Goal: Information Seeking & Learning: Learn about a topic

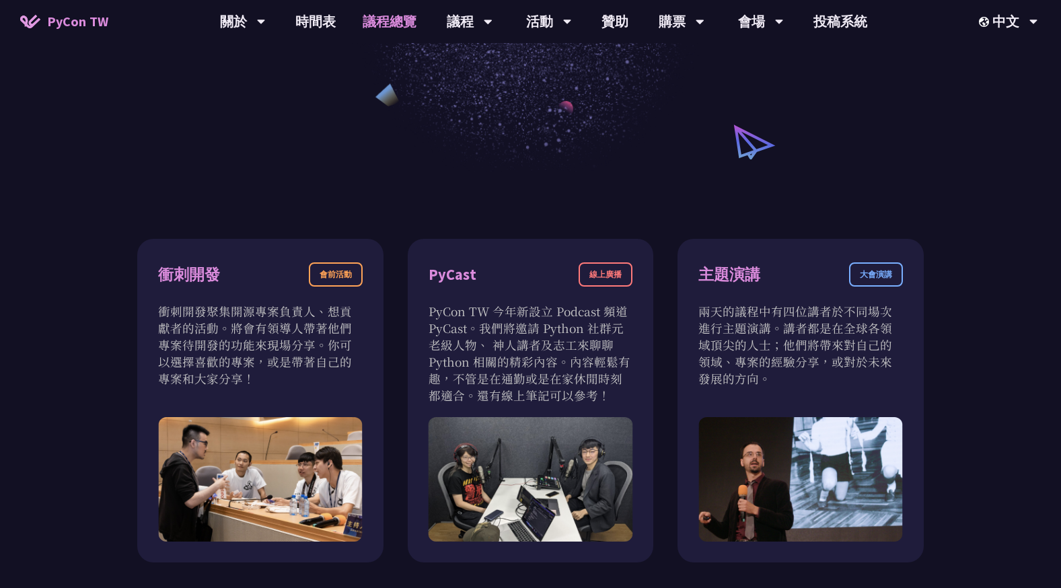
scroll to position [293, 0]
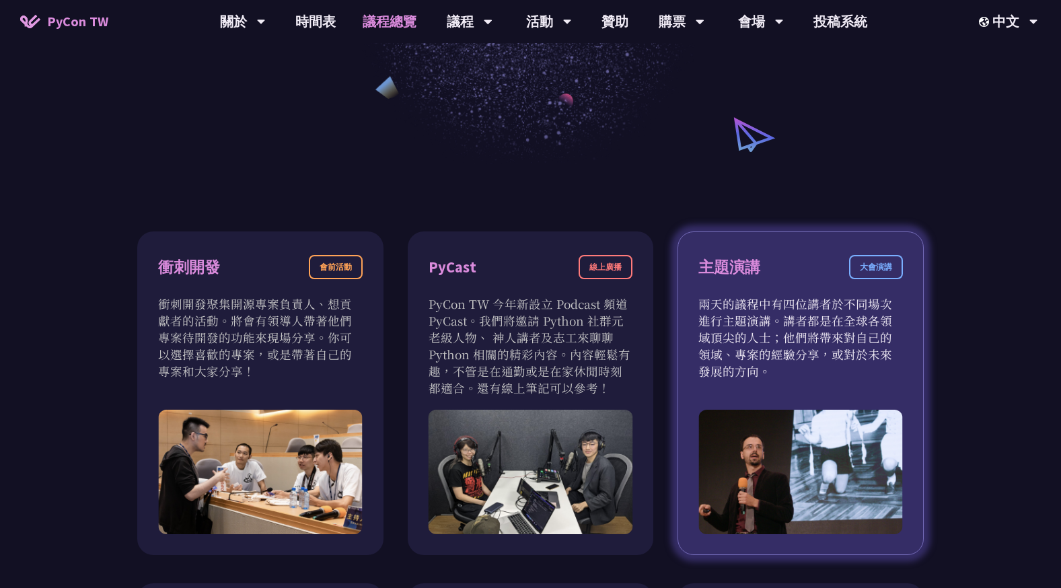
click at [875, 263] on div "大會演講" at bounding box center [876, 267] width 54 height 24
click at [830, 331] on p "兩天的議程中有四位講者於不同場次進行主題演講。講者都是在全球各領域頂尖的人士；他們將帶來對自己的領域、專案的經驗分享，或對於未來發展的方向。" at bounding box center [800, 337] width 205 height 84
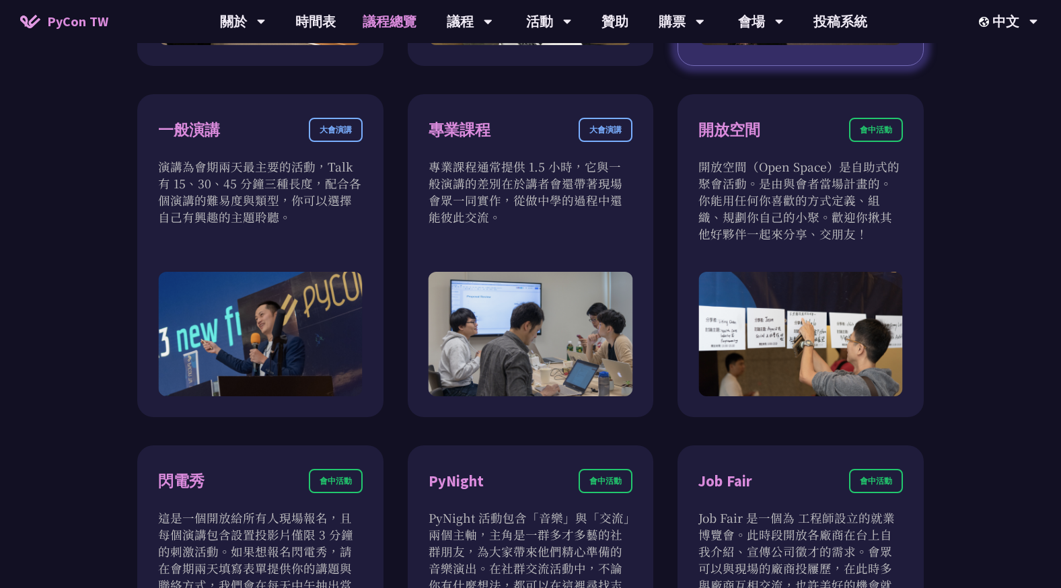
scroll to position [782, 0]
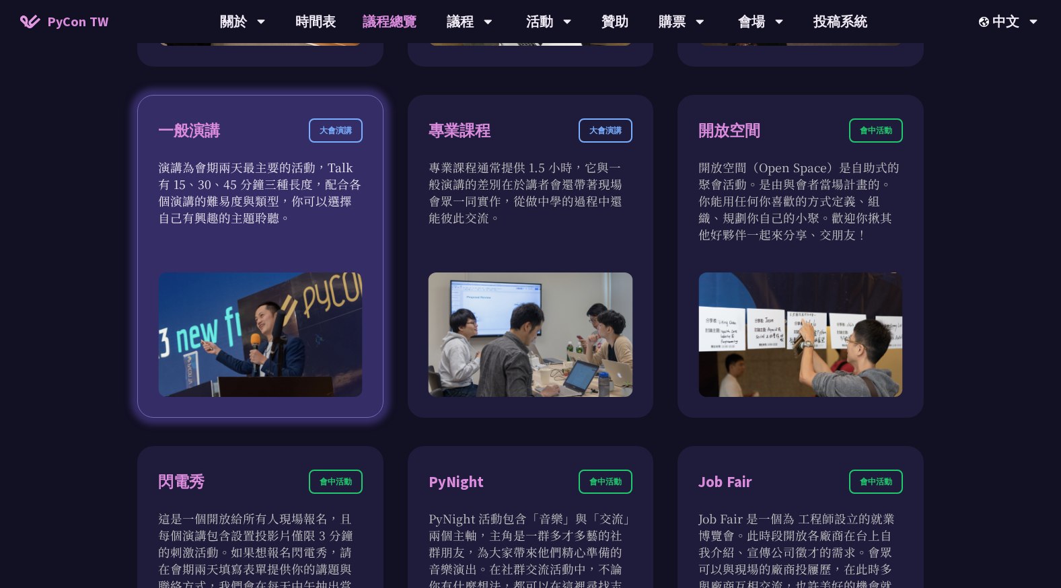
click at [344, 140] on div "大會演講" at bounding box center [336, 130] width 54 height 24
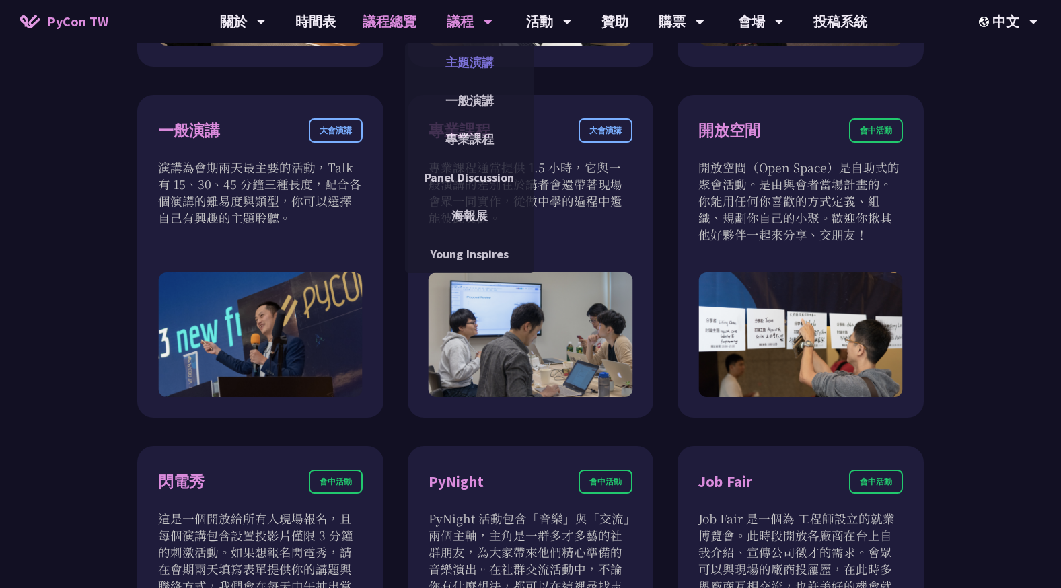
click at [465, 62] on link "主題演講" at bounding box center [469, 62] width 129 height 32
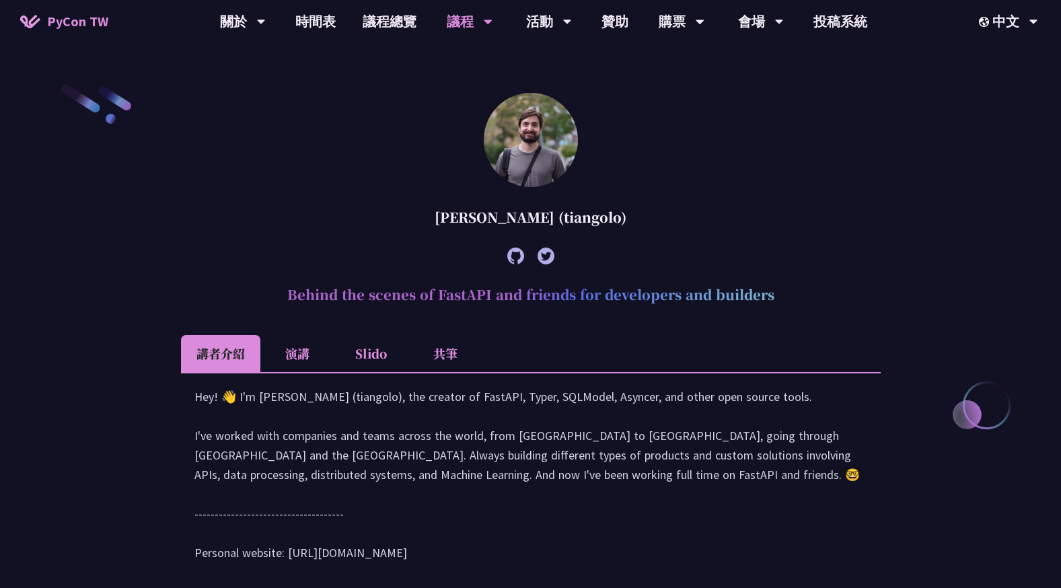
scroll to position [361, 0]
click at [299, 349] on li "演講" at bounding box center [297, 354] width 74 height 37
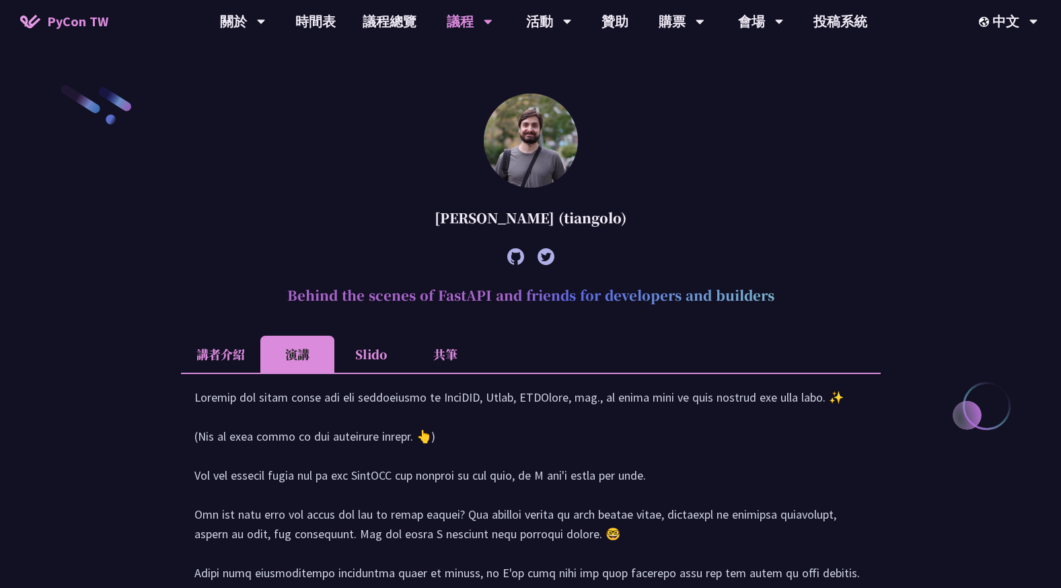
click at [224, 347] on li "講者介紹" at bounding box center [220, 354] width 79 height 37
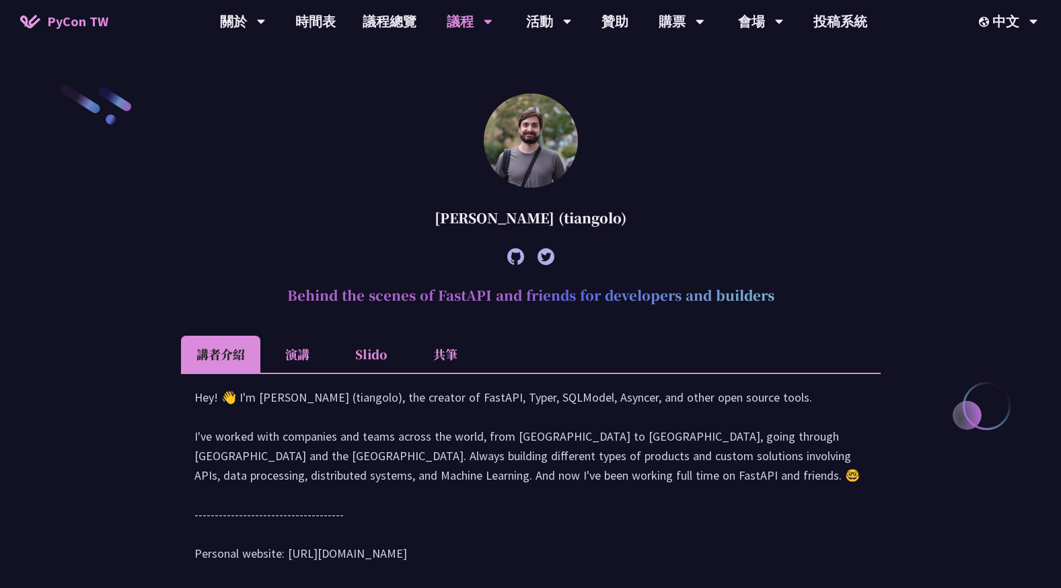
click at [268, 352] on li "演講" at bounding box center [297, 354] width 74 height 37
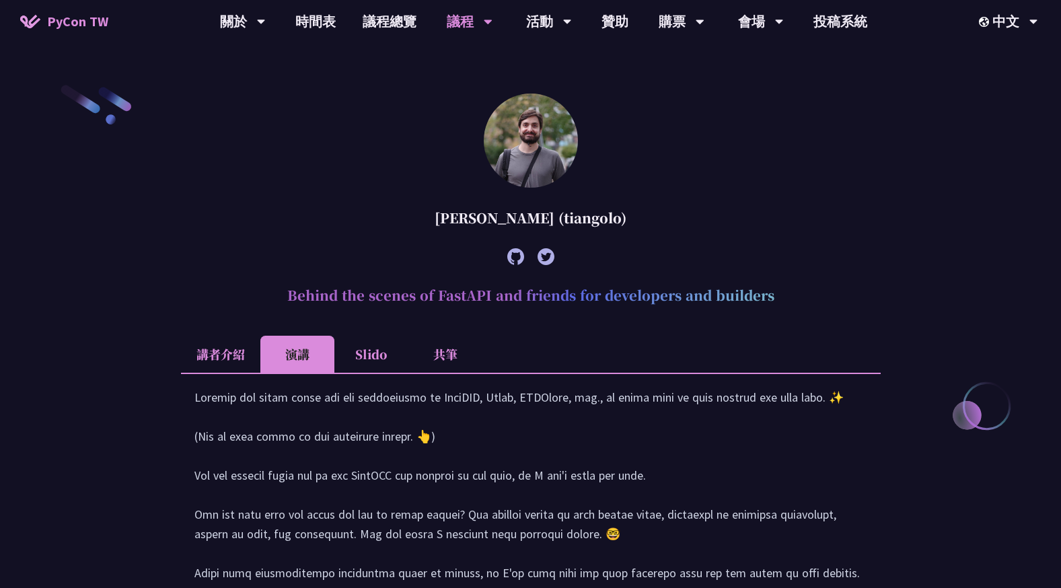
click at [364, 353] on li "Slido" at bounding box center [371, 354] width 74 height 37
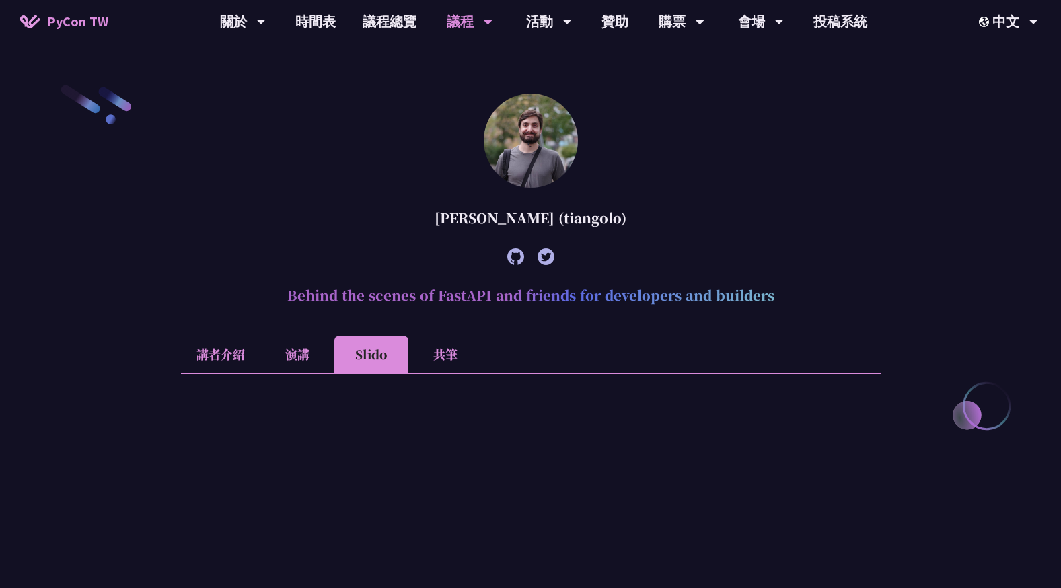
click at [437, 358] on li "共筆" at bounding box center [445, 354] width 74 height 37
click at [342, 352] on li "Slido" at bounding box center [371, 354] width 74 height 37
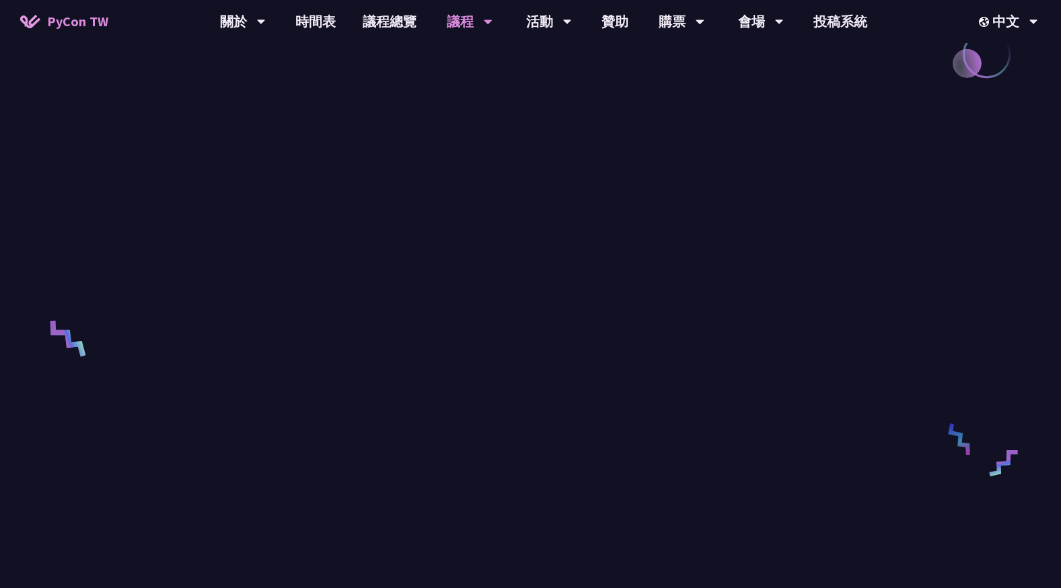
scroll to position [464, 0]
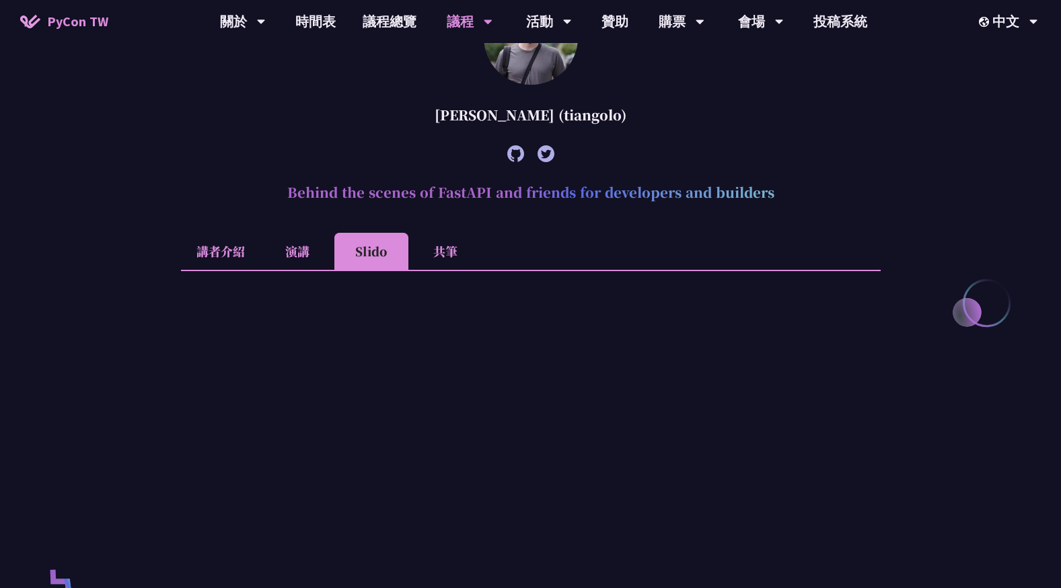
click at [204, 253] on li "講者介紹" at bounding box center [220, 251] width 79 height 37
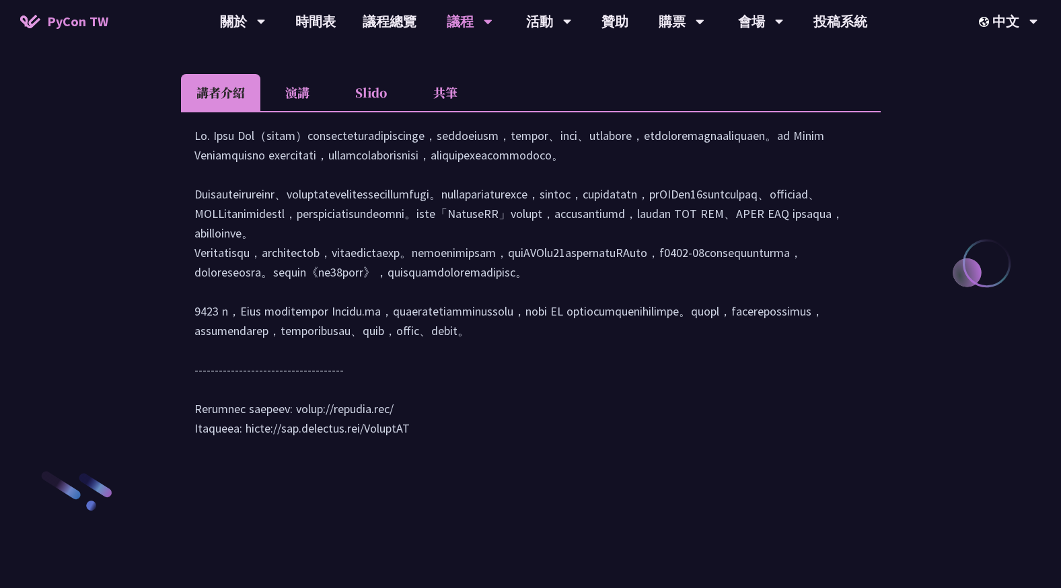
scroll to position [1691, 0]
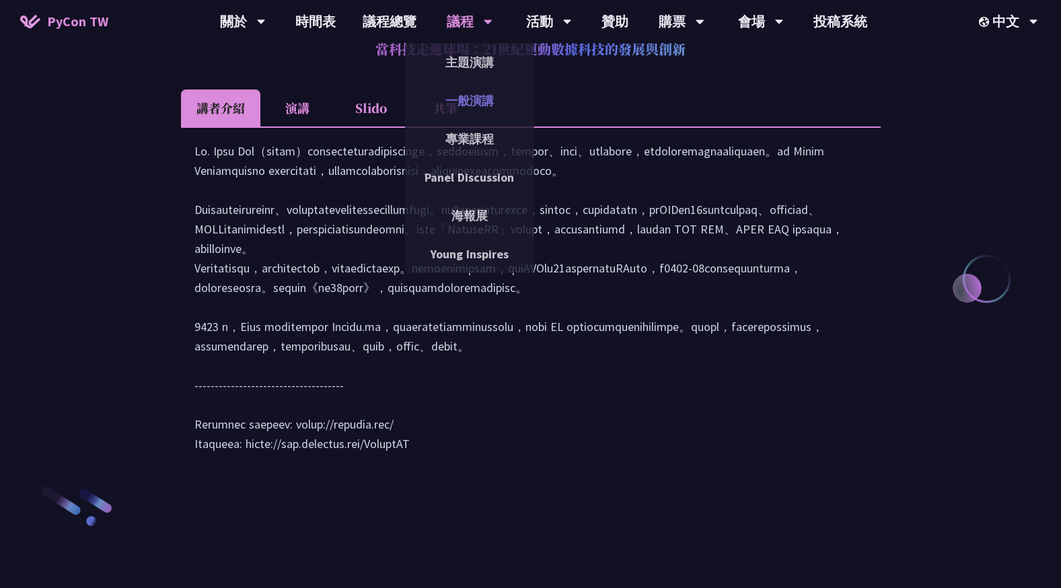
click at [451, 99] on link "一般演講" at bounding box center [469, 101] width 129 height 32
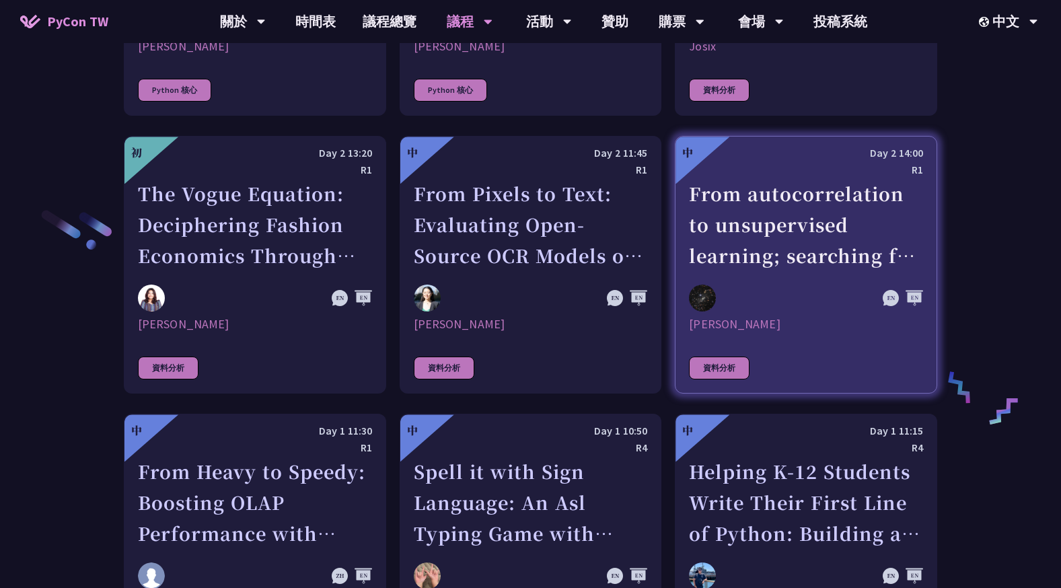
scroll to position [2049, 0]
click at [795, 303] on div at bounding box center [770, 297] width 163 height 27
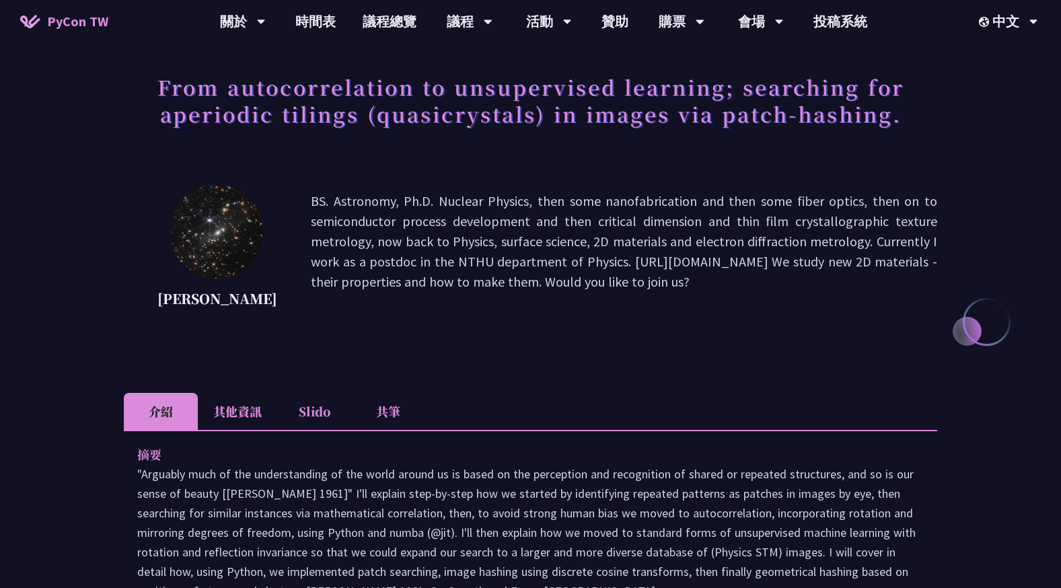
scroll to position [64, 0]
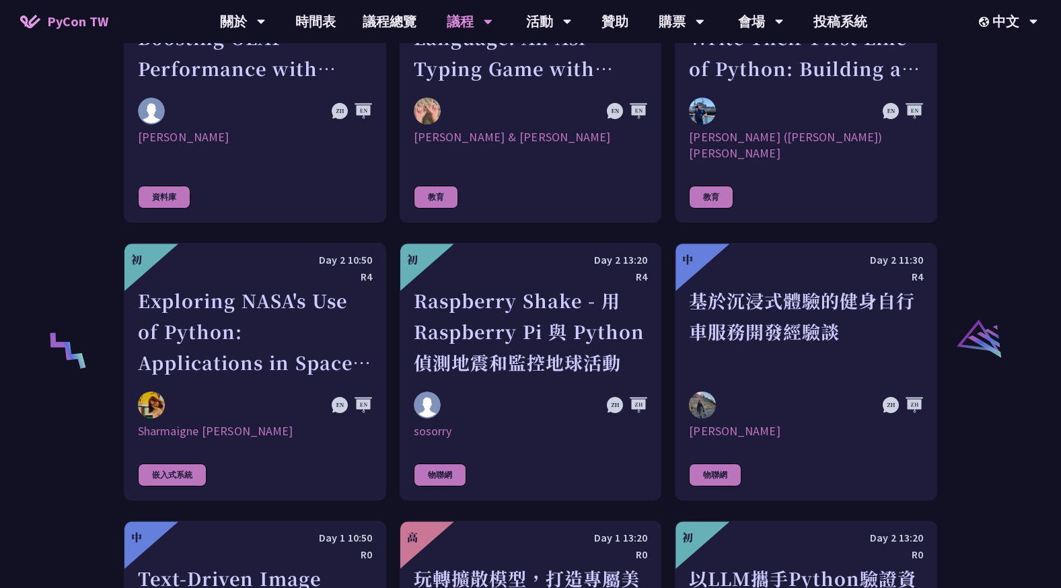
scroll to position [2605, 0]
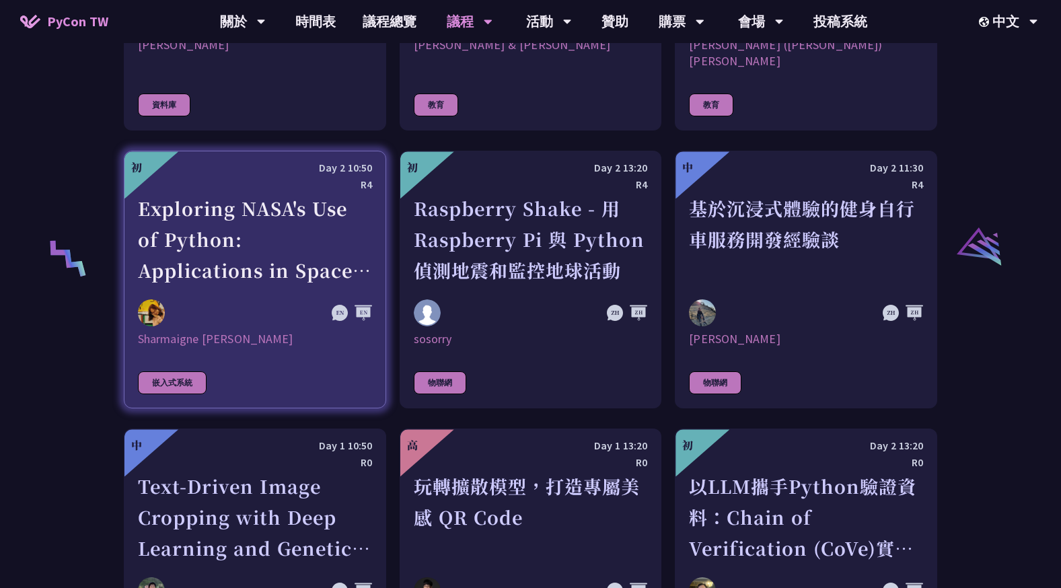
drag, startPoint x: 354, startPoint y: 245, endPoint x: 326, endPoint y: 231, distance: 31.6
click at [326, 231] on div "Exploring NASA's Use of Python: Applications in Space Research and Data Analysis" at bounding box center [255, 239] width 234 height 93
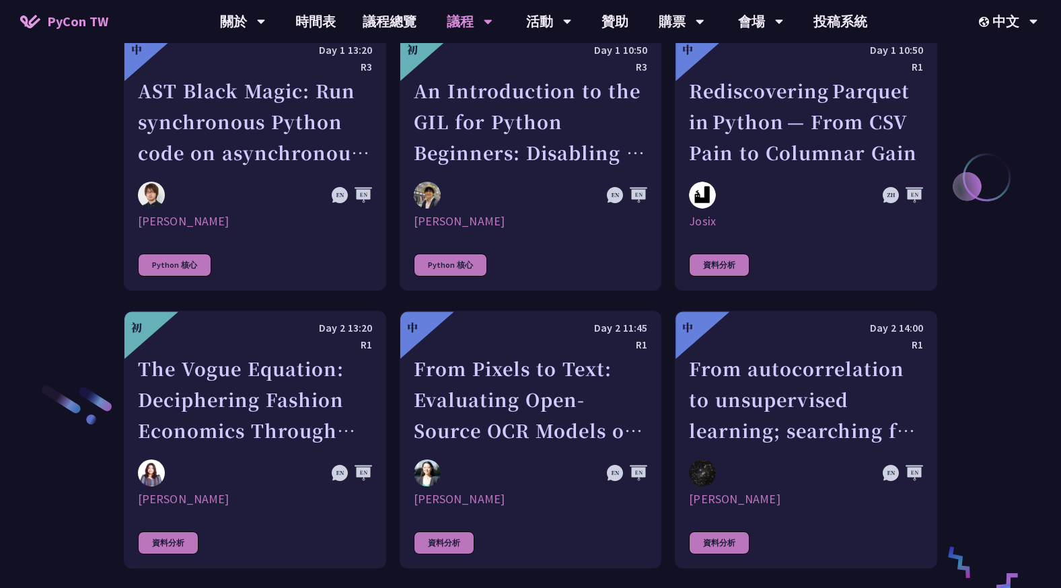
scroll to position [1874, 0]
